Goal: Transaction & Acquisition: Purchase product/service

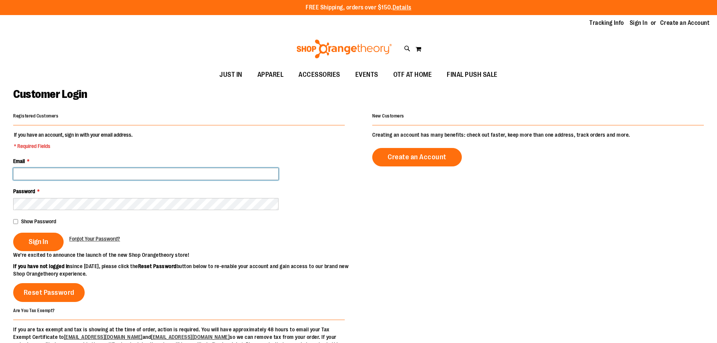
type input "**********"
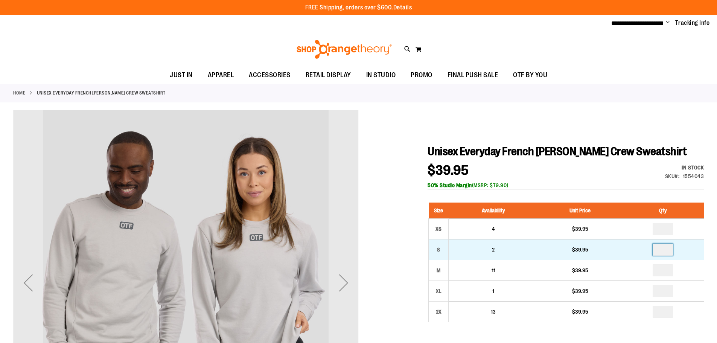
click at [662, 248] on input "number" at bounding box center [663, 250] width 20 height 12
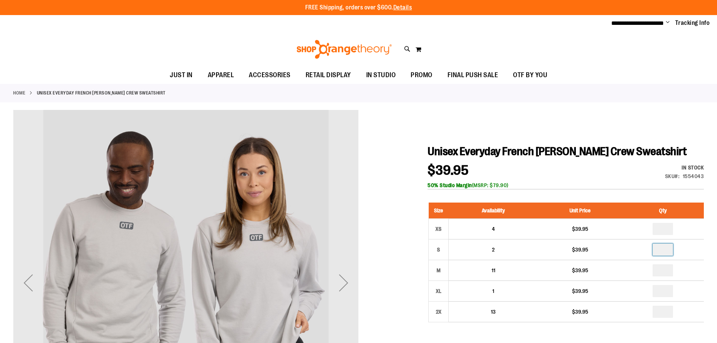
type input "*"
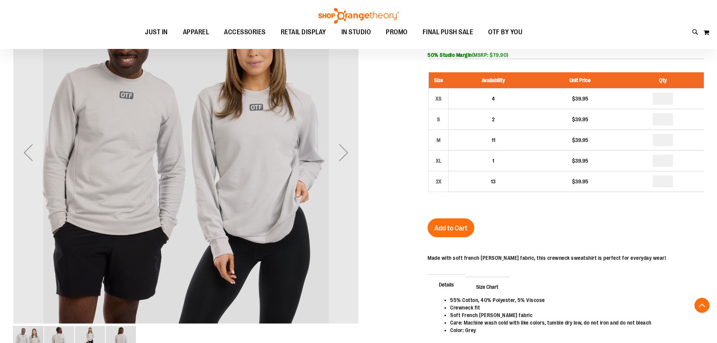
scroll to position [131, 0]
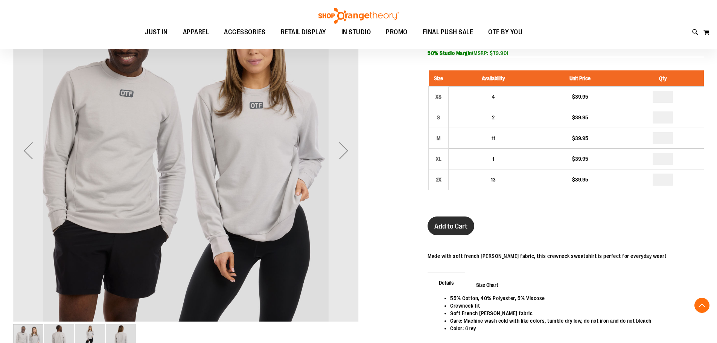
click at [459, 226] on span "Add to Cart" at bounding box center [451, 226] width 33 height 8
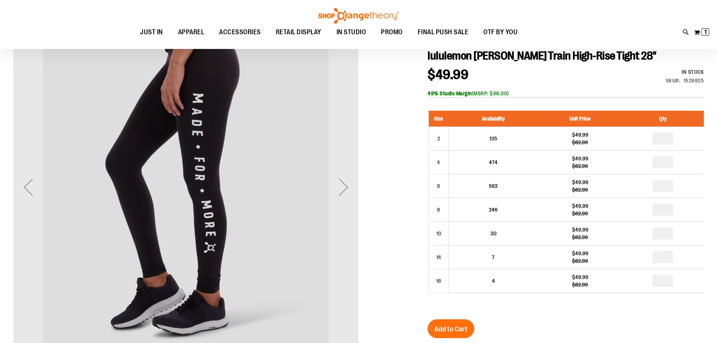
scroll to position [95, 0]
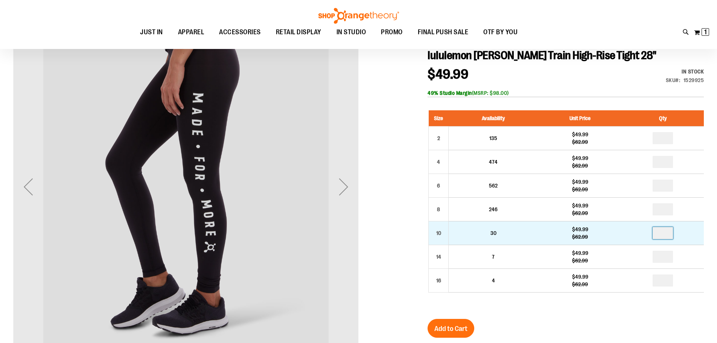
click at [667, 232] on input "number" at bounding box center [663, 233] width 20 height 12
type input "*"
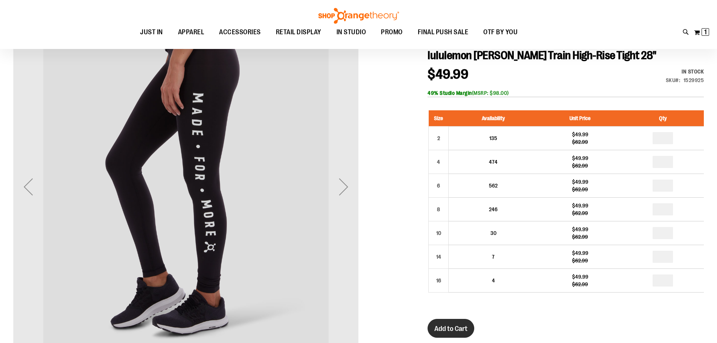
click at [446, 326] on span "Add to Cart" at bounding box center [451, 329] width 33 height 8
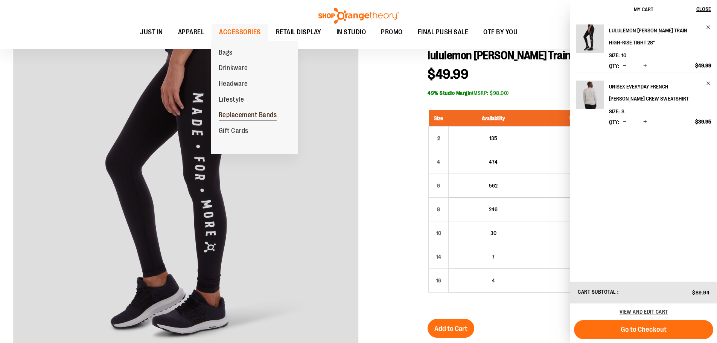
click at [237, 116] on span "Replacement Bands" at bounding box center [248, 115] width 58 height 9
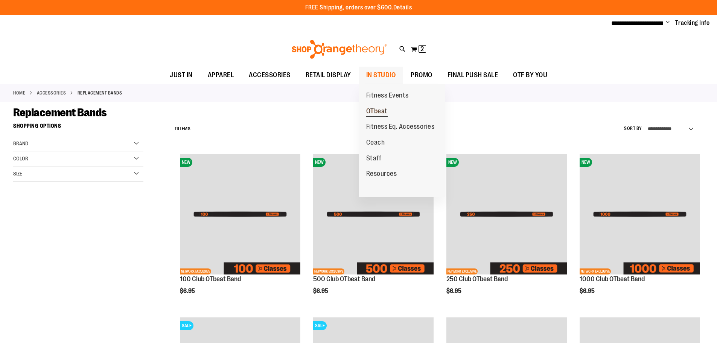
click at [375, 111] on span "OTbeat" at bounding box center [376, 111] width 21 height 9
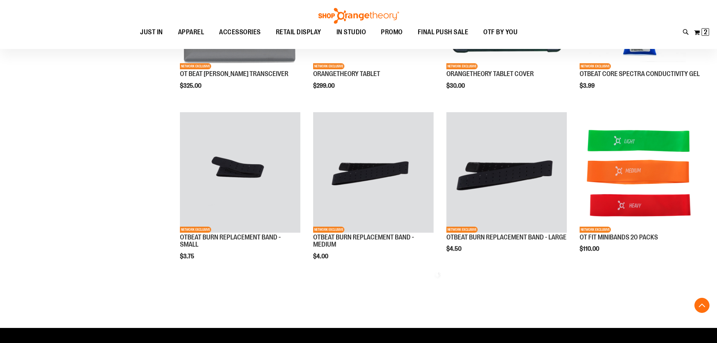
scroll to position [528, 0]
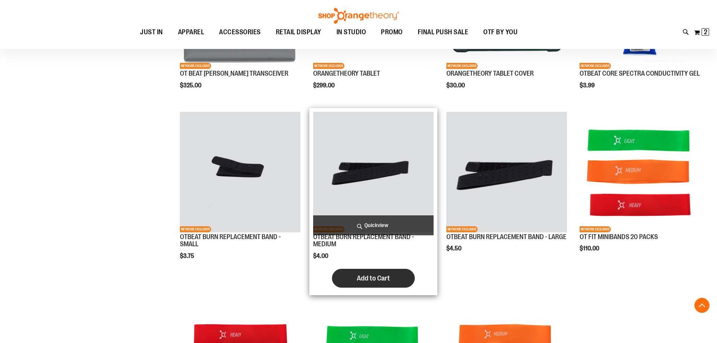
click at [362, 282] on span "Add to Cart" at bounding box center [373, 278] width 33 height 8
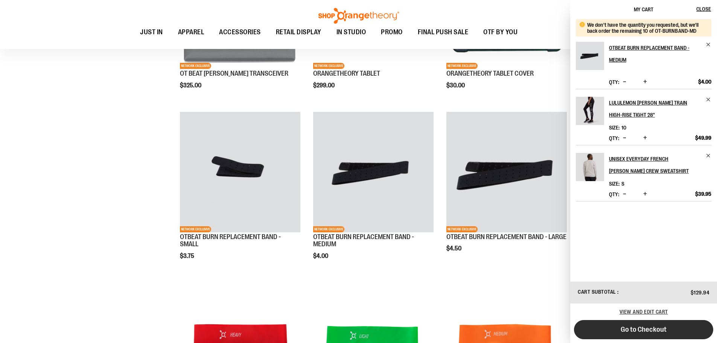
click at [647, 330] on span "Go to Checkout" at bounding box center [644, 329] width 46 height 8
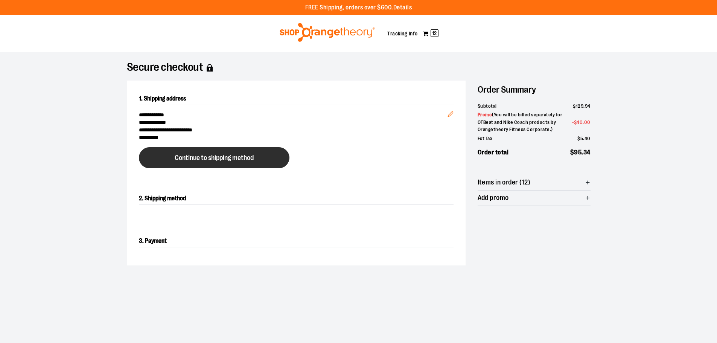
click at [161, 162] on button "Continue to shipping method" at bounding box center [214, 157] width 151 height 21
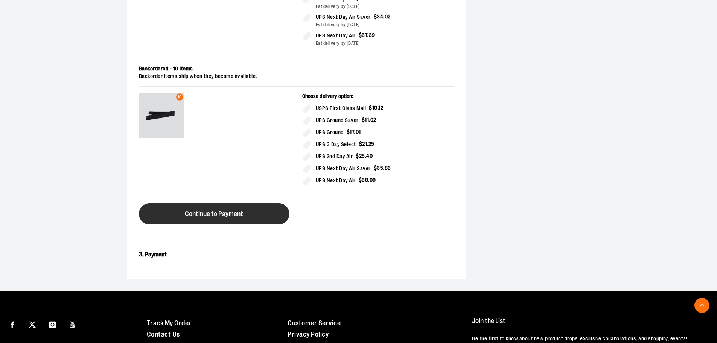
scroll to position [351, 0]
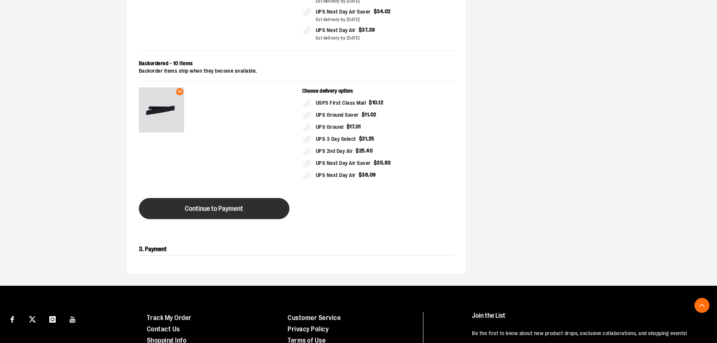
click at [224, 206] on span "Continue to Payment" at bounding box center [214, 208] width 58 height 7
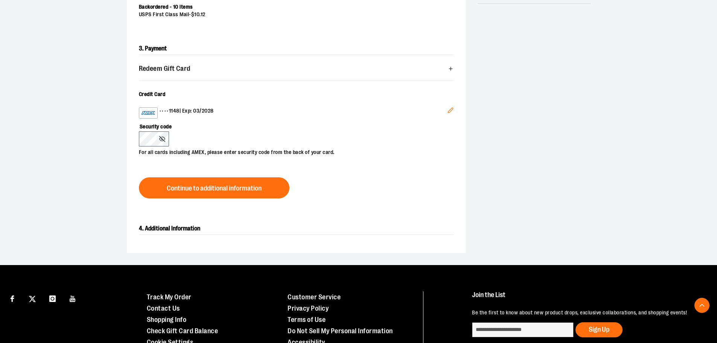
scroll to position [272, 0]
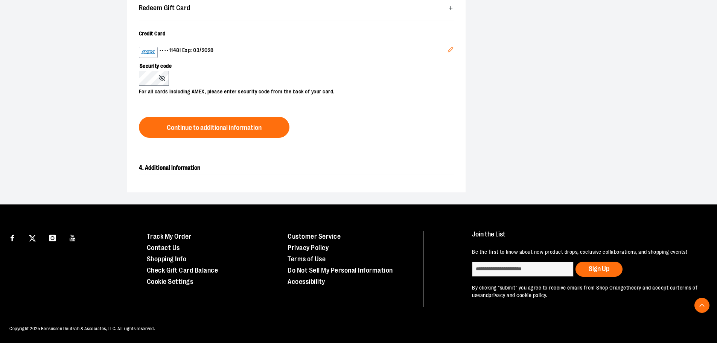
click at [450, 47] on icon "Edit" at bounding box center [451, 50] width 6 height 6
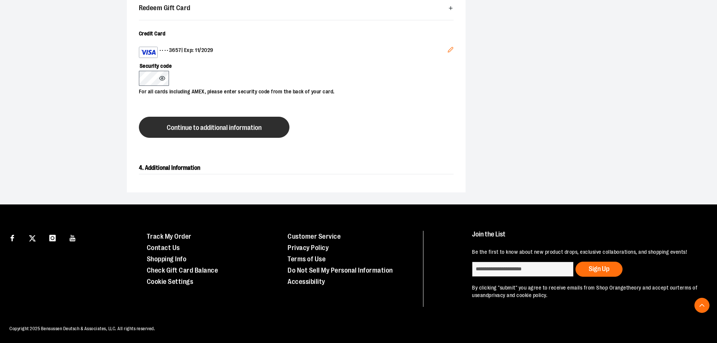
click at [202, 132] on button "Continue to additional information" at bounding box center [214, 127] width 151 height 21
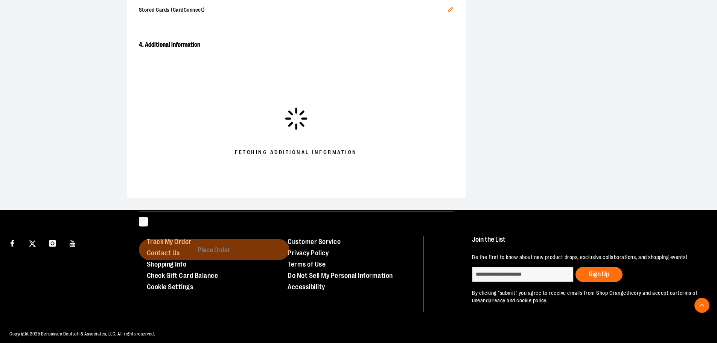
scroll to position [270, 0]
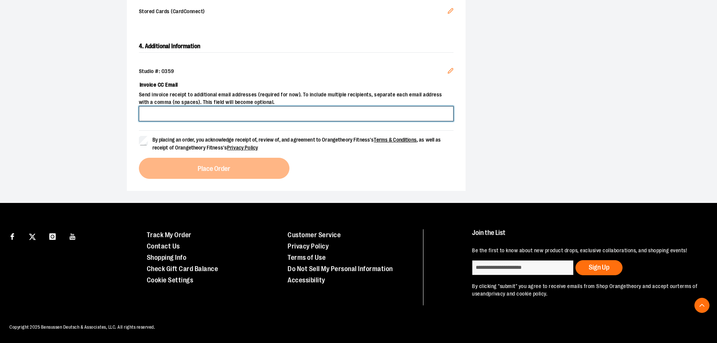
click at [187, 114] on input "Invoice CC Email" at bounding box center [296, 113] width 315 height 15
type input "**********"
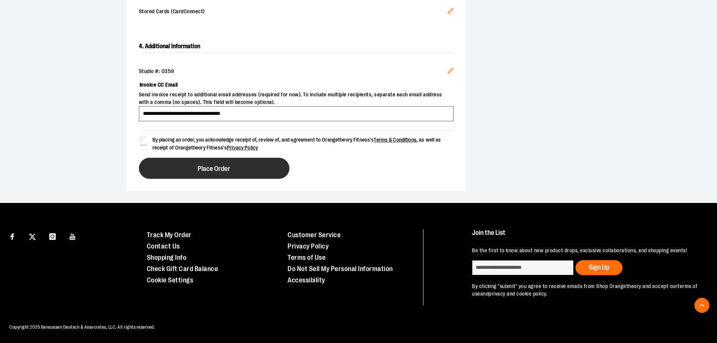
click at [167, 169] on button "Place Order" at bounding box center [214, 168] width 151 height 21
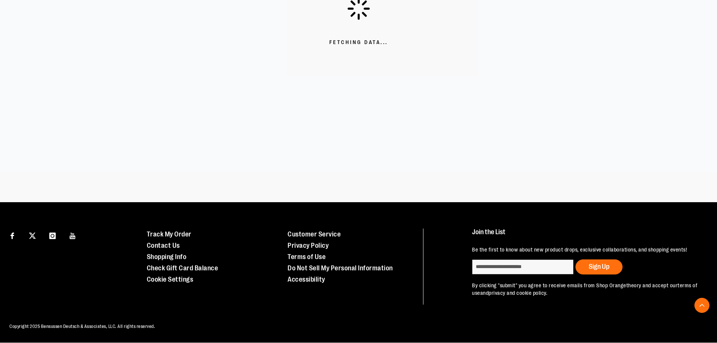
scroll to position [211, 0]
